Goal: Task Accomplishment & Management: Understand process/instructions

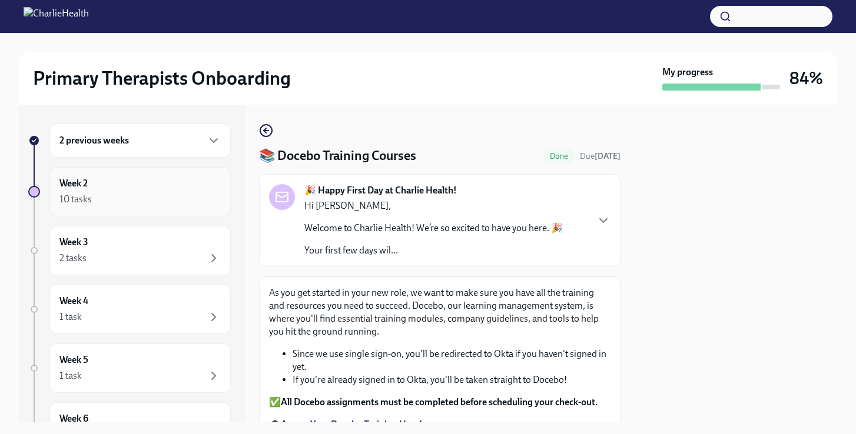
click at [168, 190] on div "Week 2 10 tasks" at bounding box center [139, 191] width 161 height 29
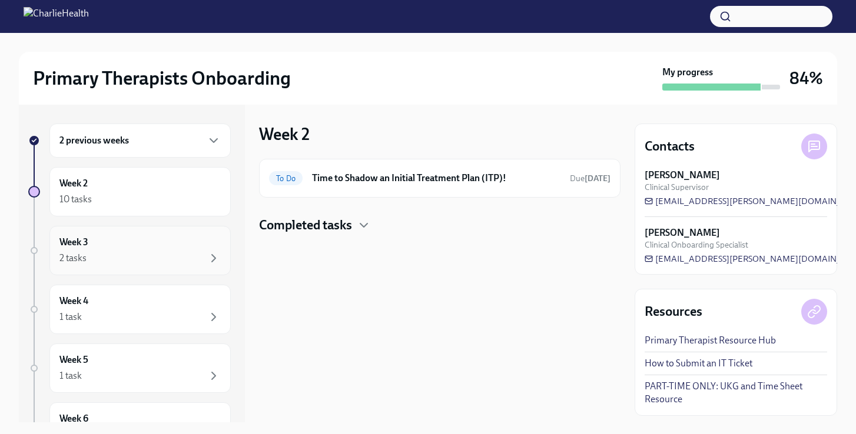
click at [162, 252] on div "2 tasks" at bounding box center [139, 258] width 161 height 14
click at [385, 176] on h6 "Provide an FBI Clearance Letter for [US_STATE]" at bounding box center [443, 178] width 233 height 13
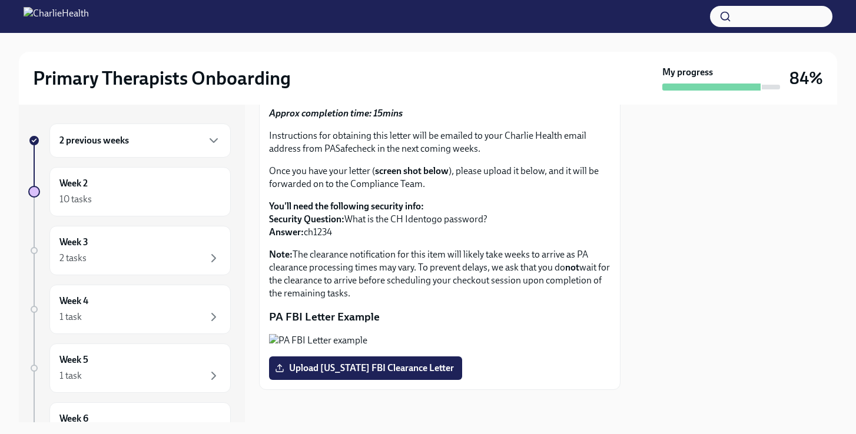
scroll to position [98, 0]
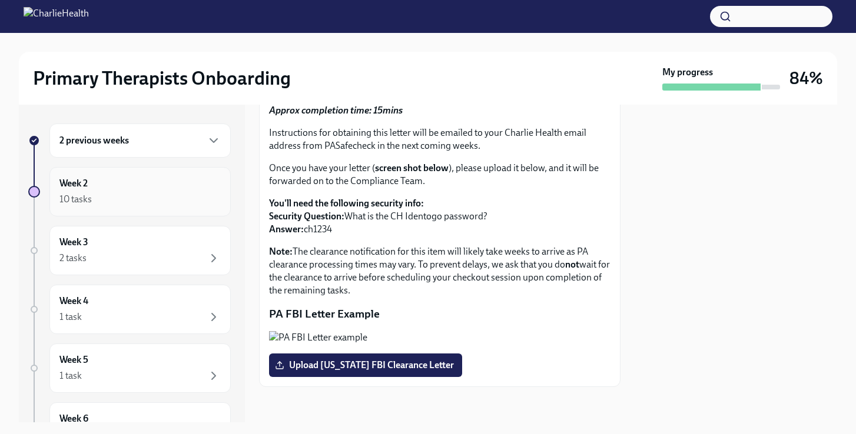
click at [161, 192] on div "10 tasks" at bounding box center [139, 199] width 161 height 14
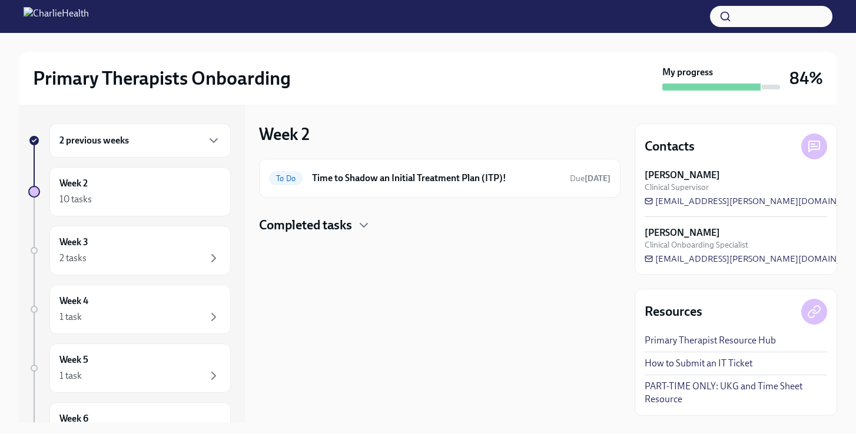
click at [188, 146] on div "2 previous weeks" at bounding box center [139, 141] width 161 height 14
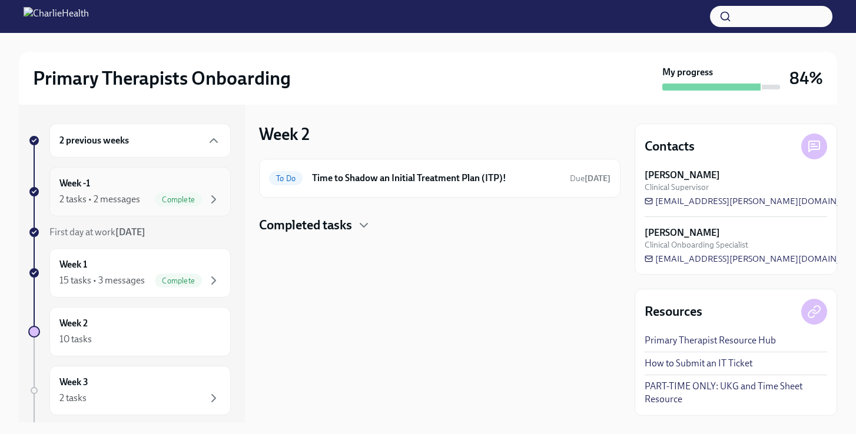
click at [164, 192] on div "Complete" at bounding box center [178, 199] width 47 height 14
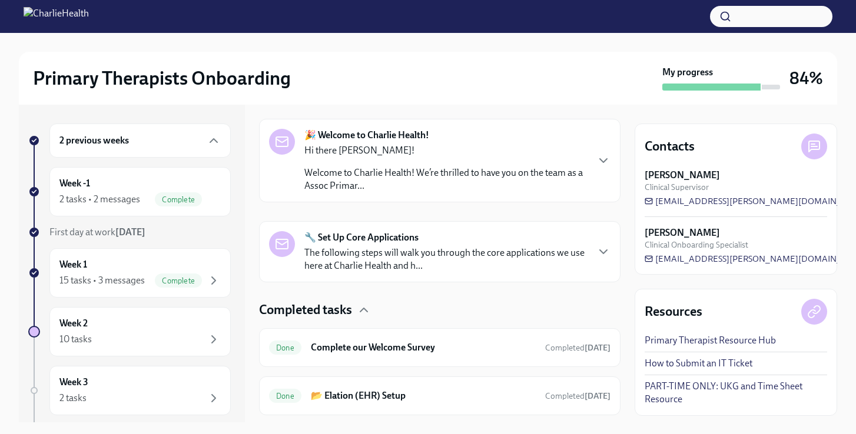
scroll to position [211, 0]
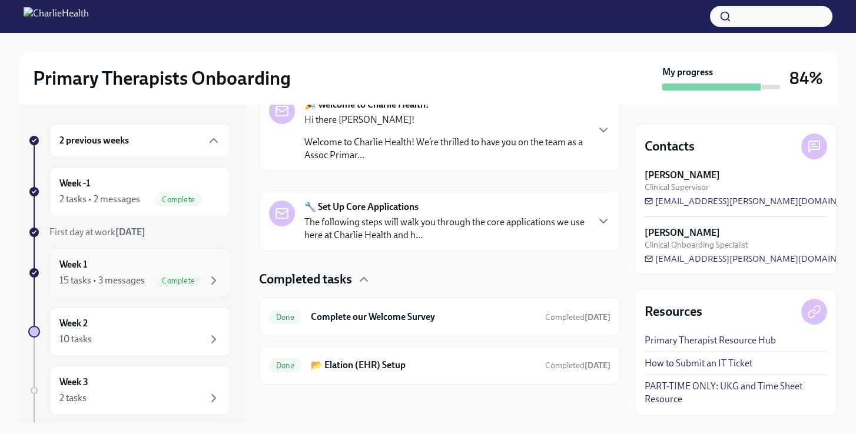
click at [188, 264] on div "Week 1 15 tasks • 3 messages Complete" at bounding box center [139, 272] width 161 height 29
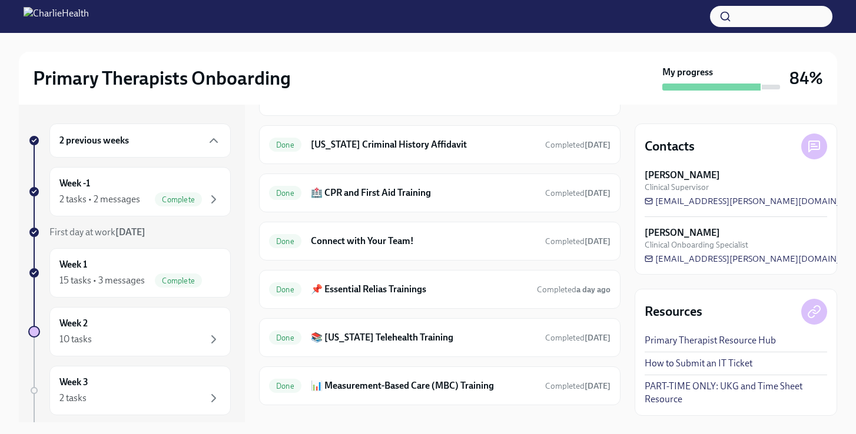
scroll to position [963, 0]
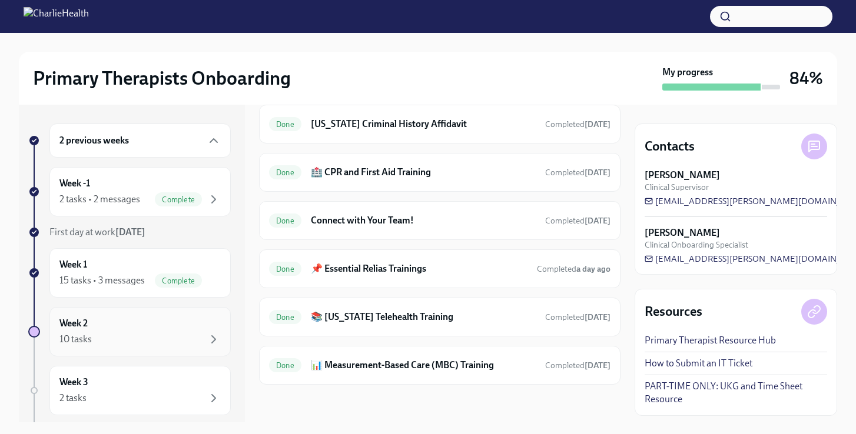
click at [190, 329] on div "Week 2 10 tasks" at bounding box center [139, 331] width 161 height 29
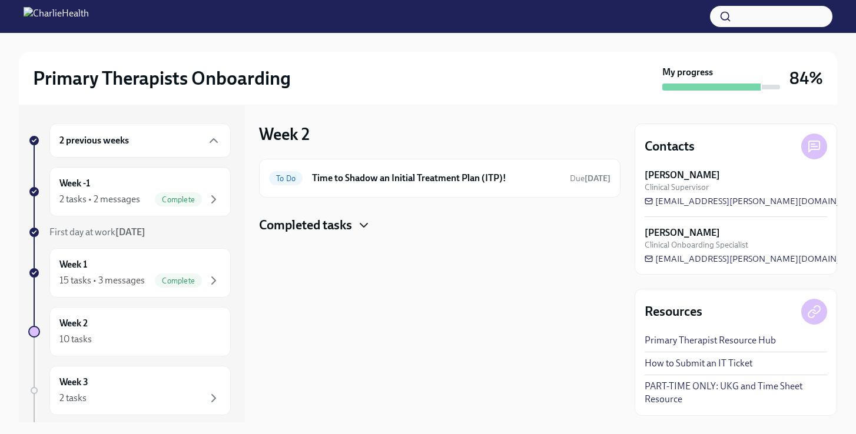
click at [365, 220] on icon "button" at bounding box center [364, 225] width 14 height 14
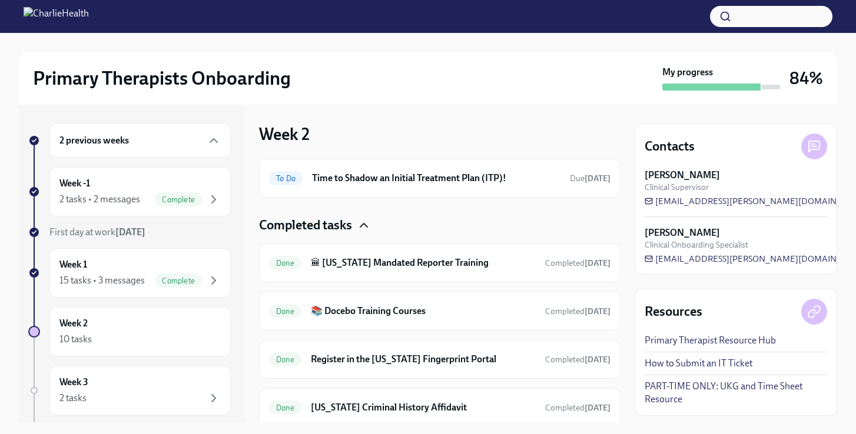
click at [391, 218] on div "Completed tasks" at bounding box center [439, 226] width 361 height 18
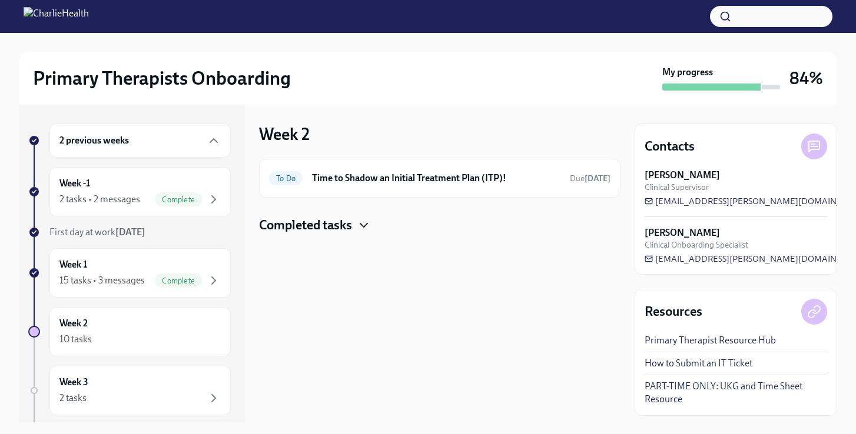
click at [391, 218] on div "Completed tasks" at bounding box center [439, 226] width 361 height 18
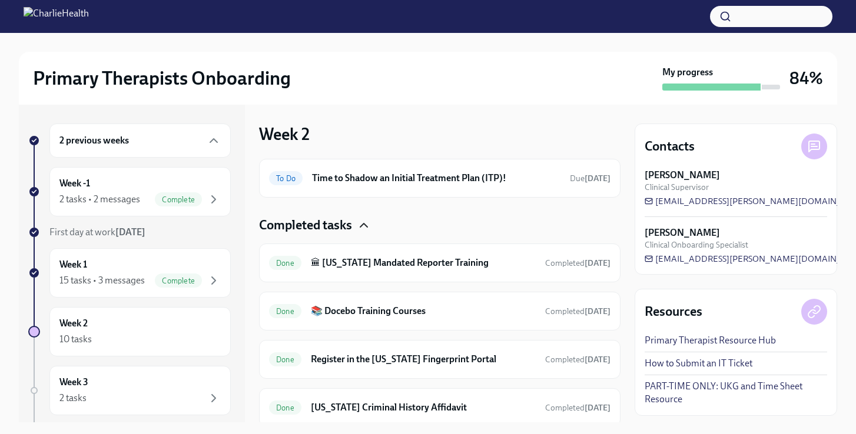
click at [408, 123] on div "Week 2 To Do Time to Shadow an Initial Treatment Plan (ITP)! Due [DATE] Complet…" at bounding box center [439, 264] width 361 height 318
